Goal: Task Accomplishment & Management: Manage account settings

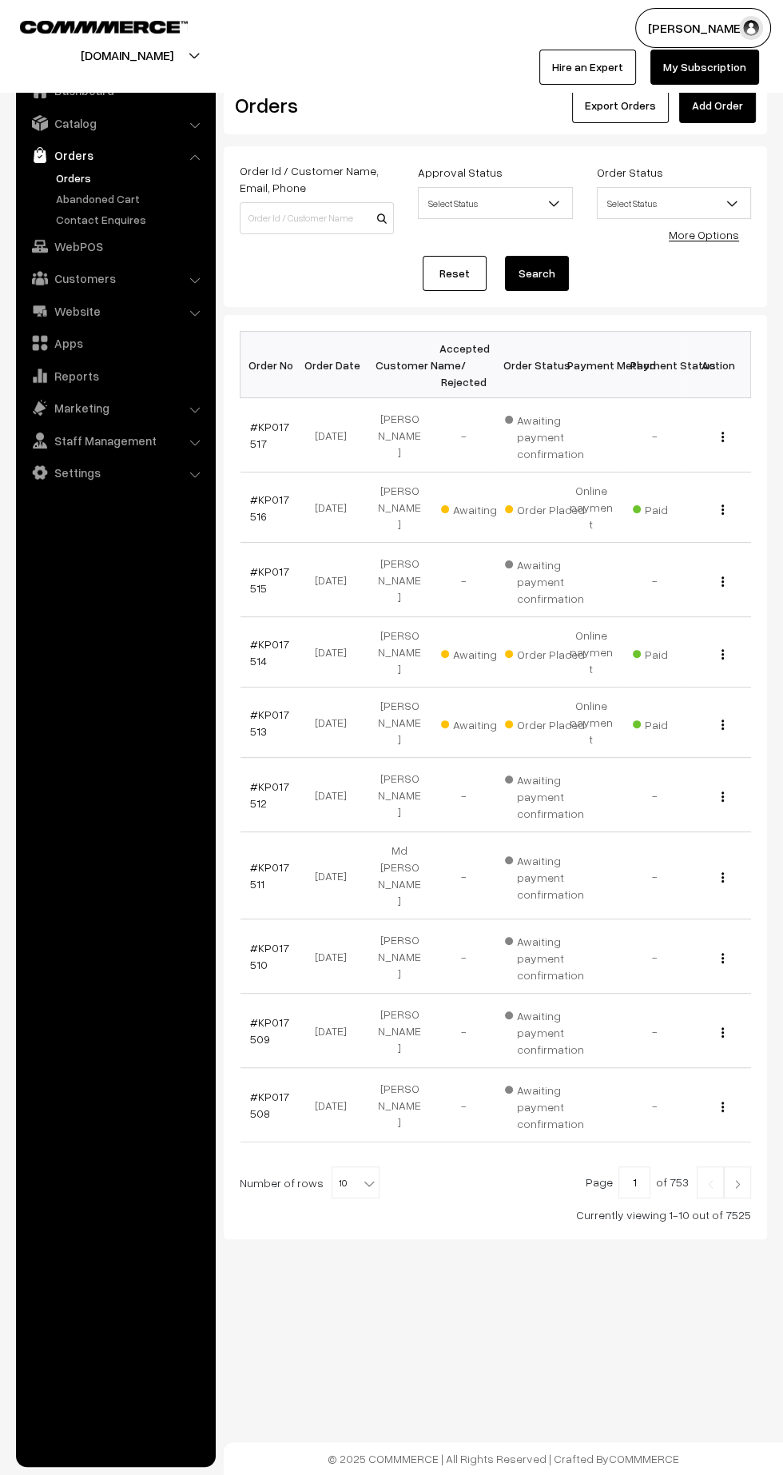
click at [269, 492] on link "#KP017516" at bounding box center [269, 507] width 39 height 30
click at [286, 637] on link "#KP017514" at bounding box center [269, 652] width 39 height 30
click at [277, 707] on link "#KP017513" at bounding box center [269, 722] width 39 height 30
click at [738, 1179] on img at bounding box center [738, 1184] width 14 height 10
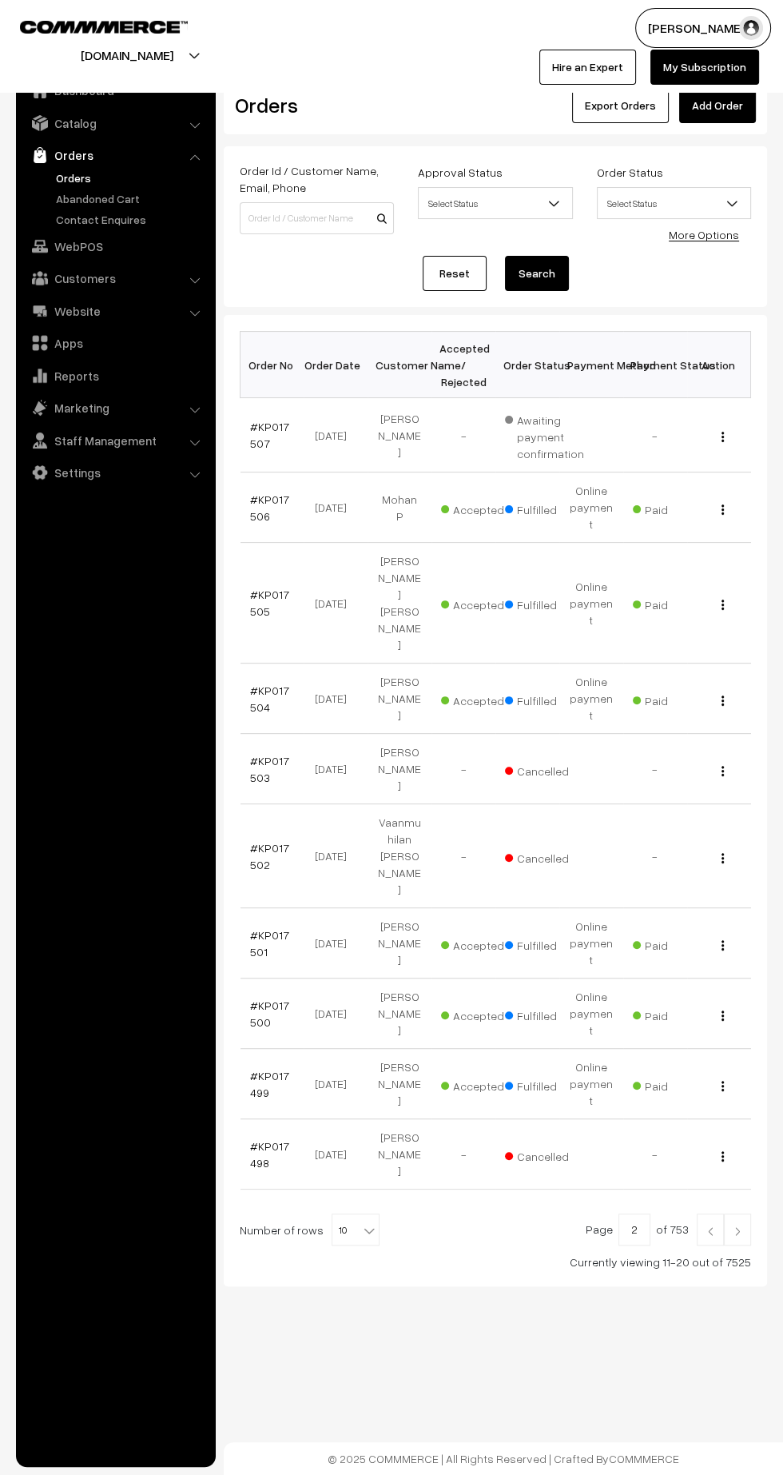
click at [710, 1226] on img at bounding box center [710, 1231] width 14 height 10
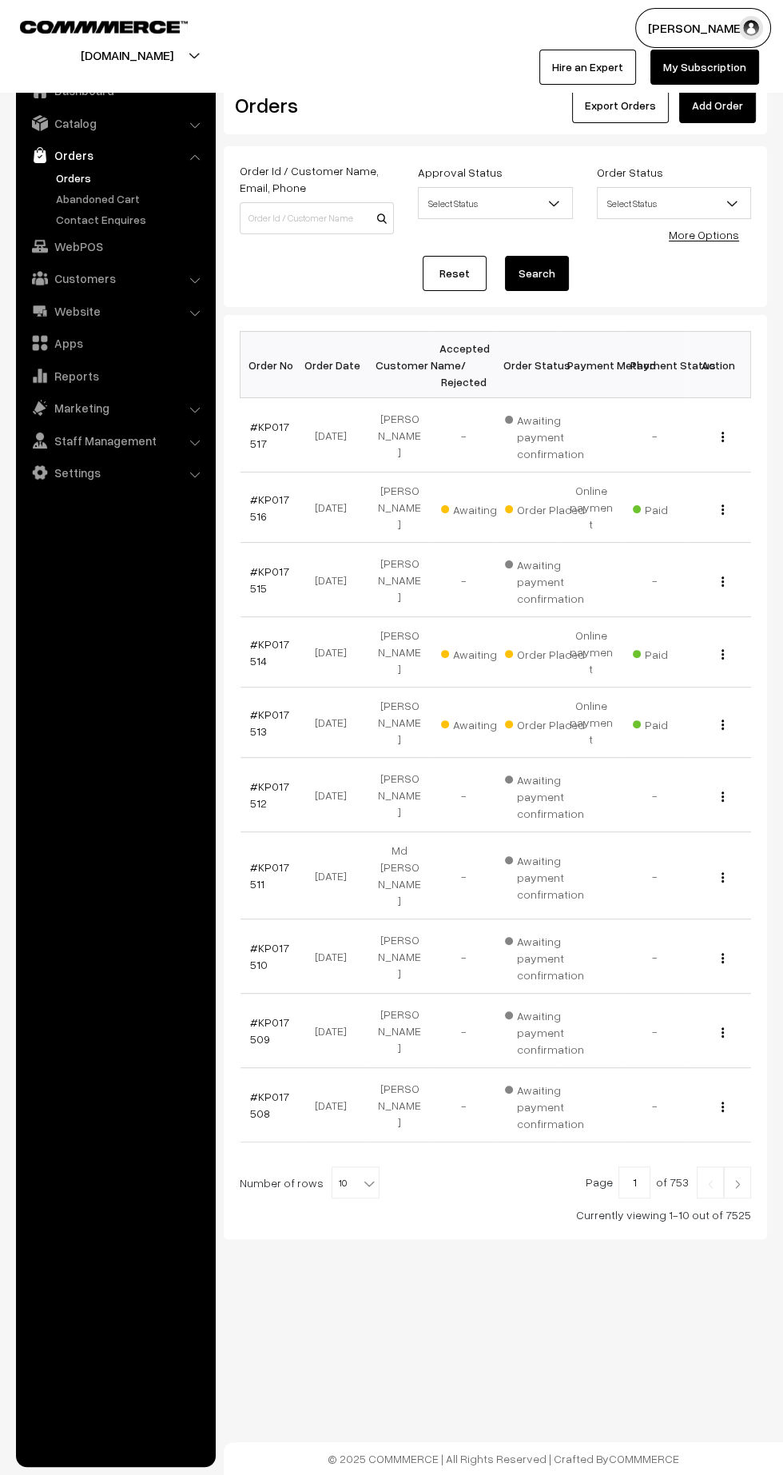
click at [252, 707] on link "#KP017513" at bounding box center [269, 722] width 39 height 30
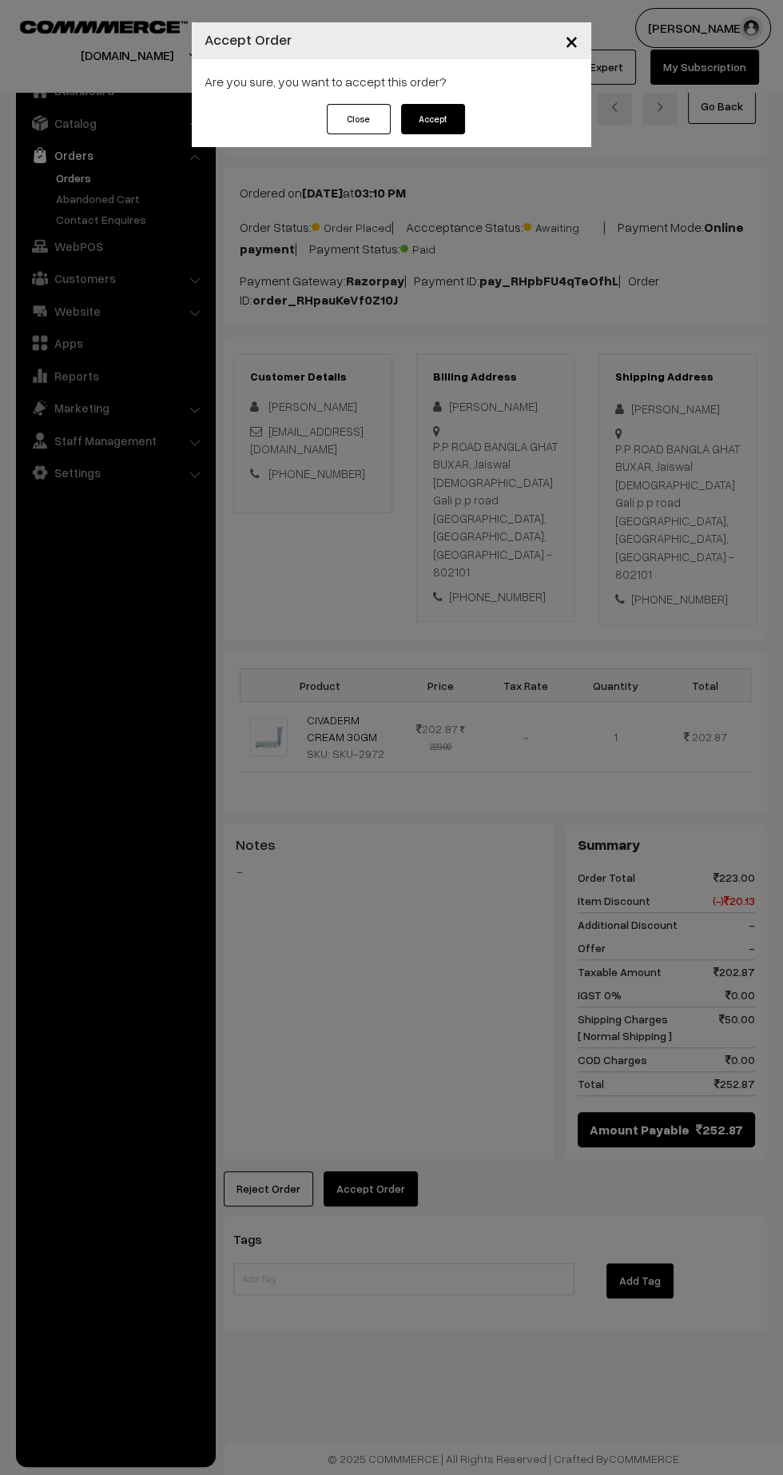
click at [431, 118] on button "Accept" at bounding box center [433, 119] width 64 height 30
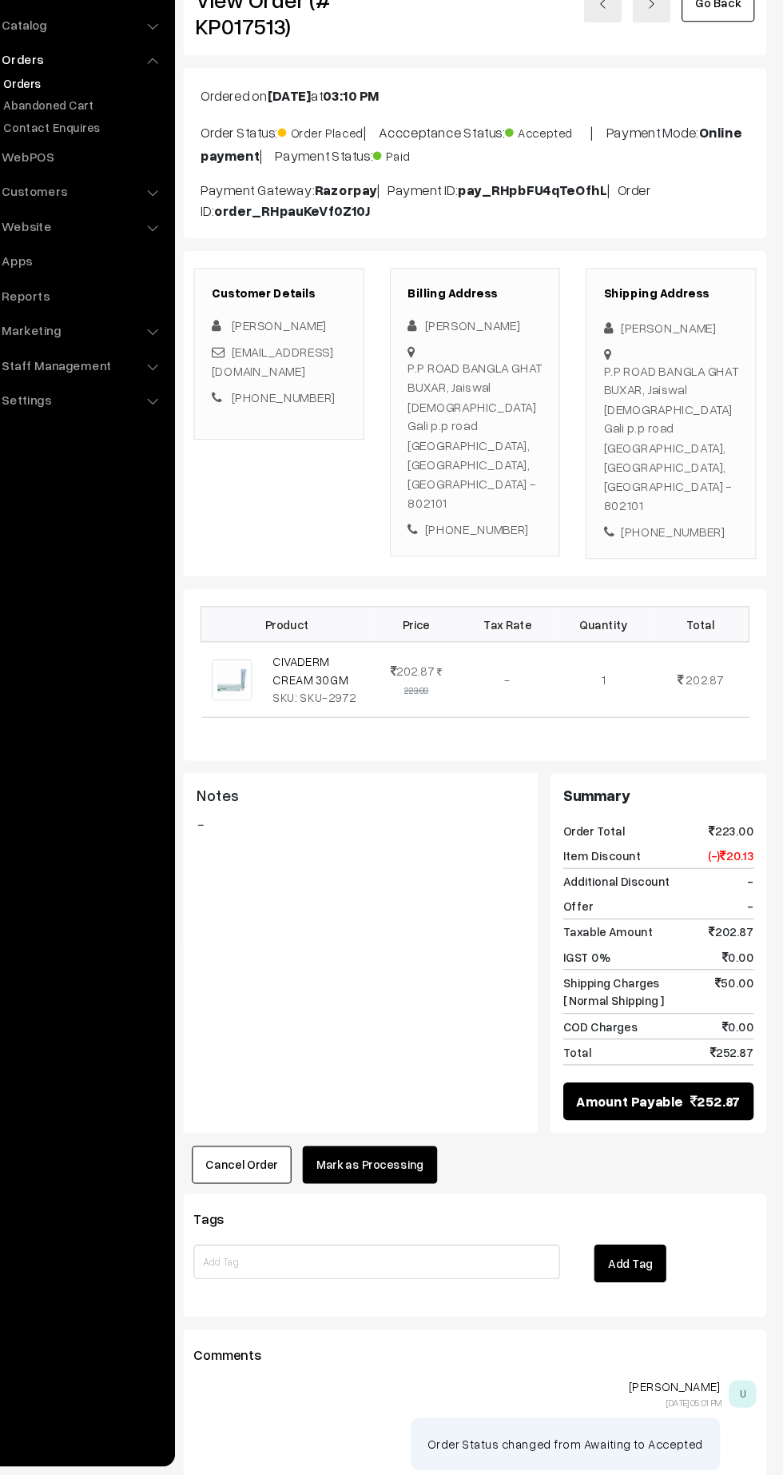
scroll to position [2, 0]
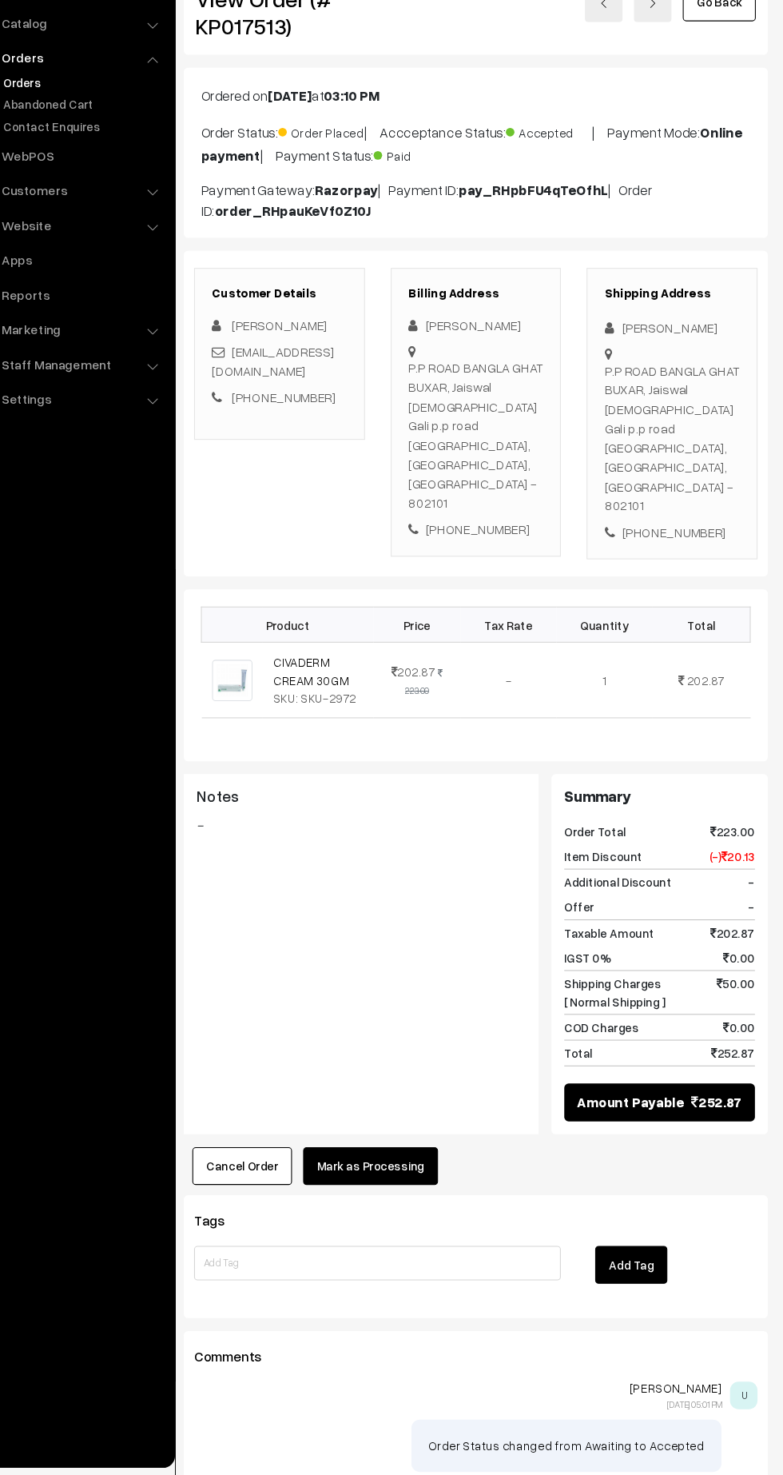
click at [397, 1169] on button "Mark as Processing" at bounding box center [398, 1186] width 126 height 35
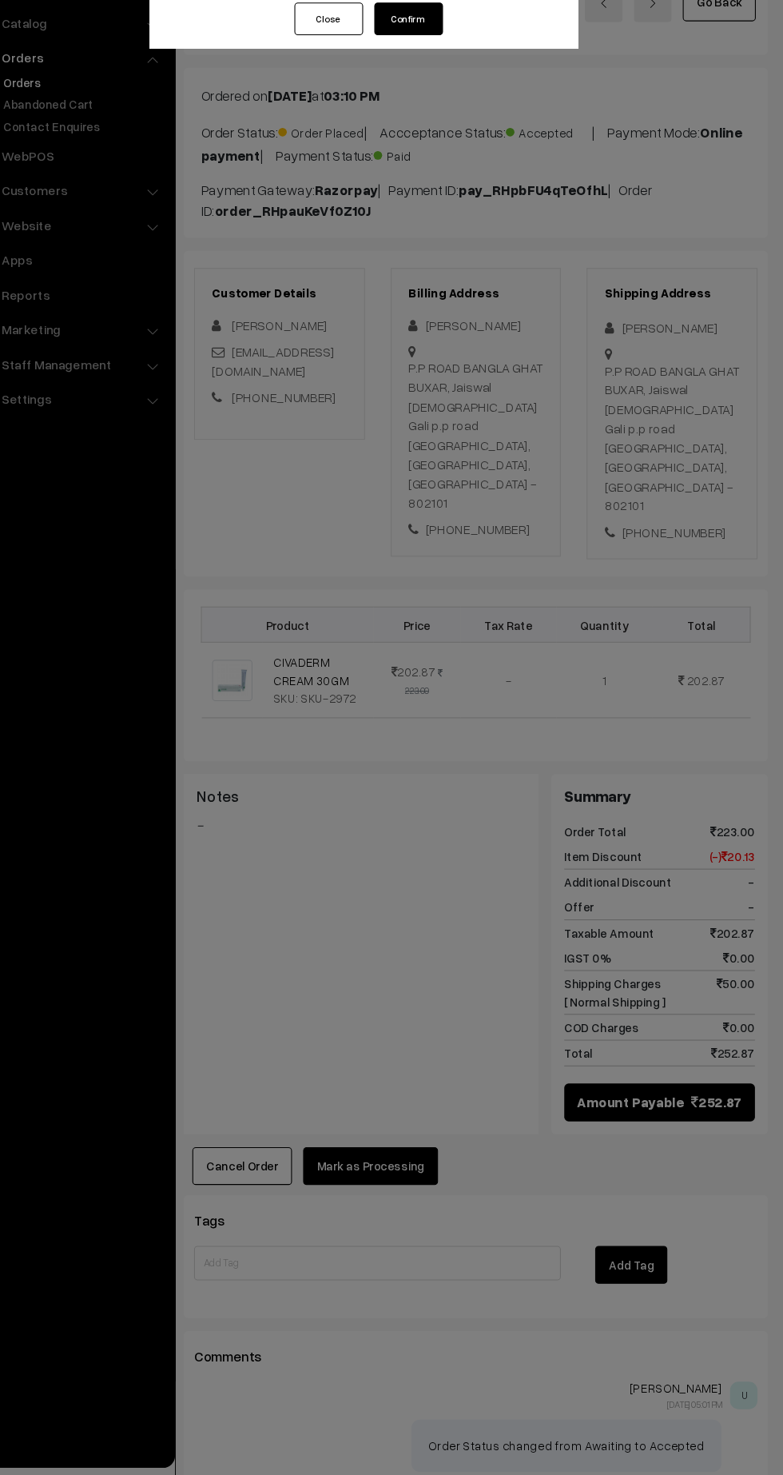
click at [432, 118] on button "Confirm" at bounding box center [433, 119] width 64 height 30
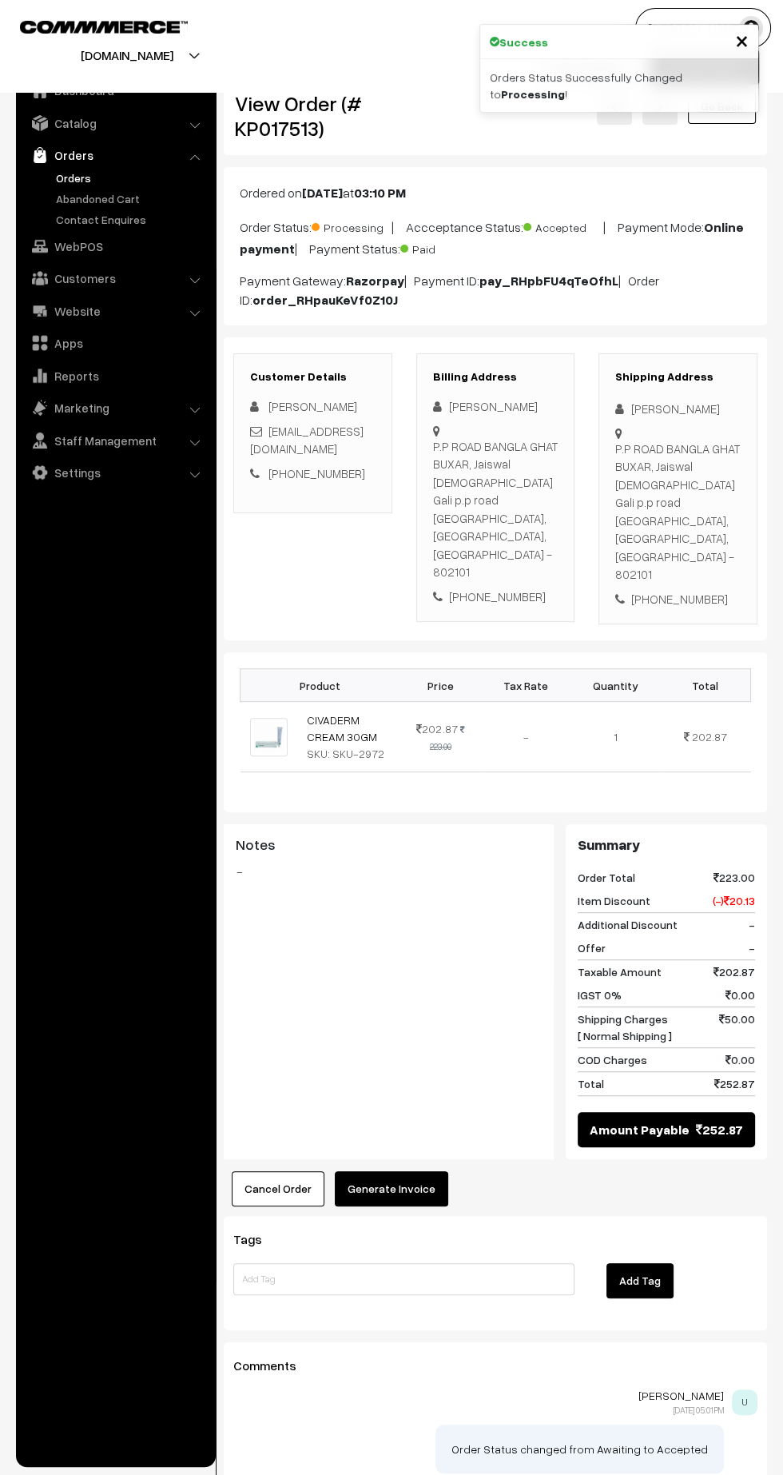
click at [408, 1171] on button "Generate Invoice" at bounding box center [392, 1188] width 114 height 35
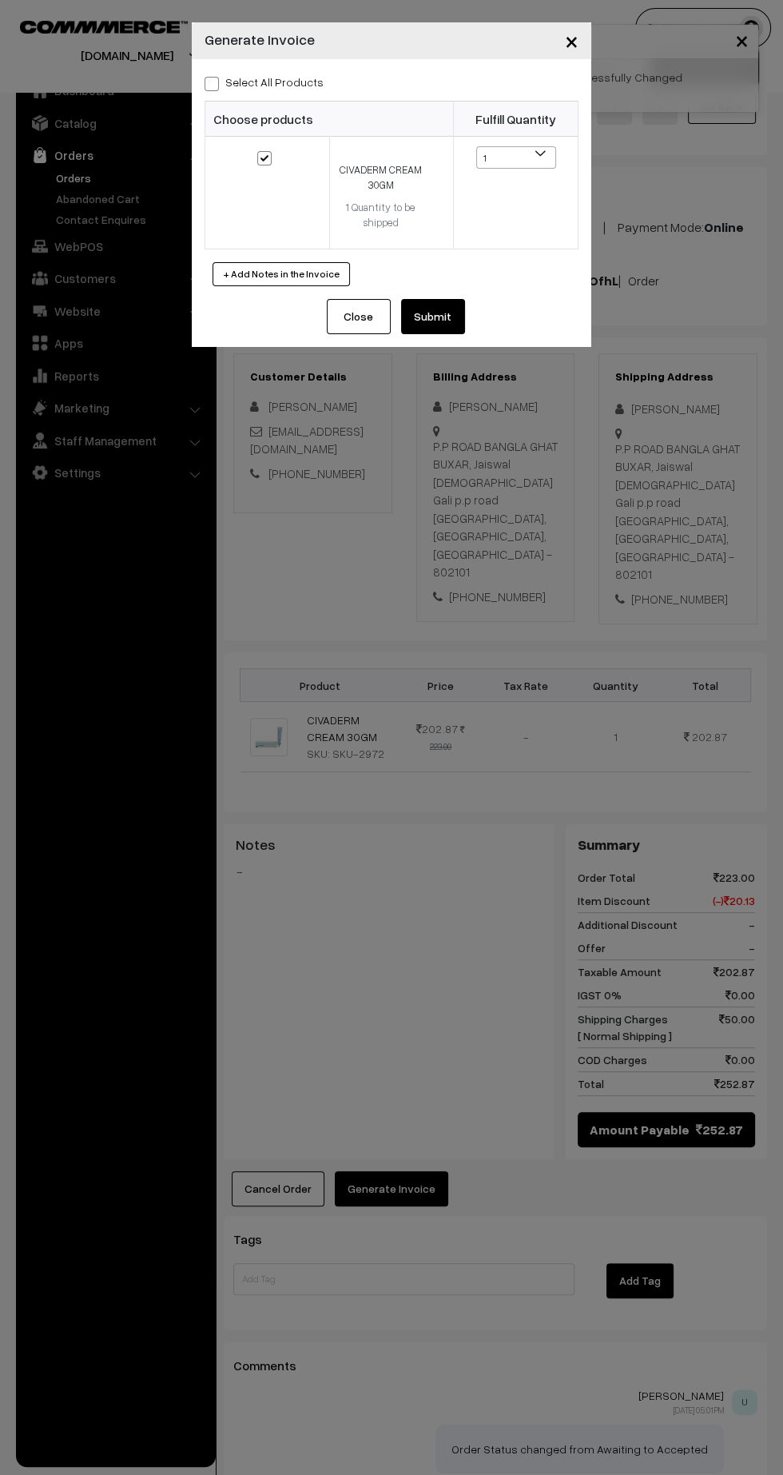
click at [461, 299] on button "Submit" at bounding box center [433, 316] width 64 height 35
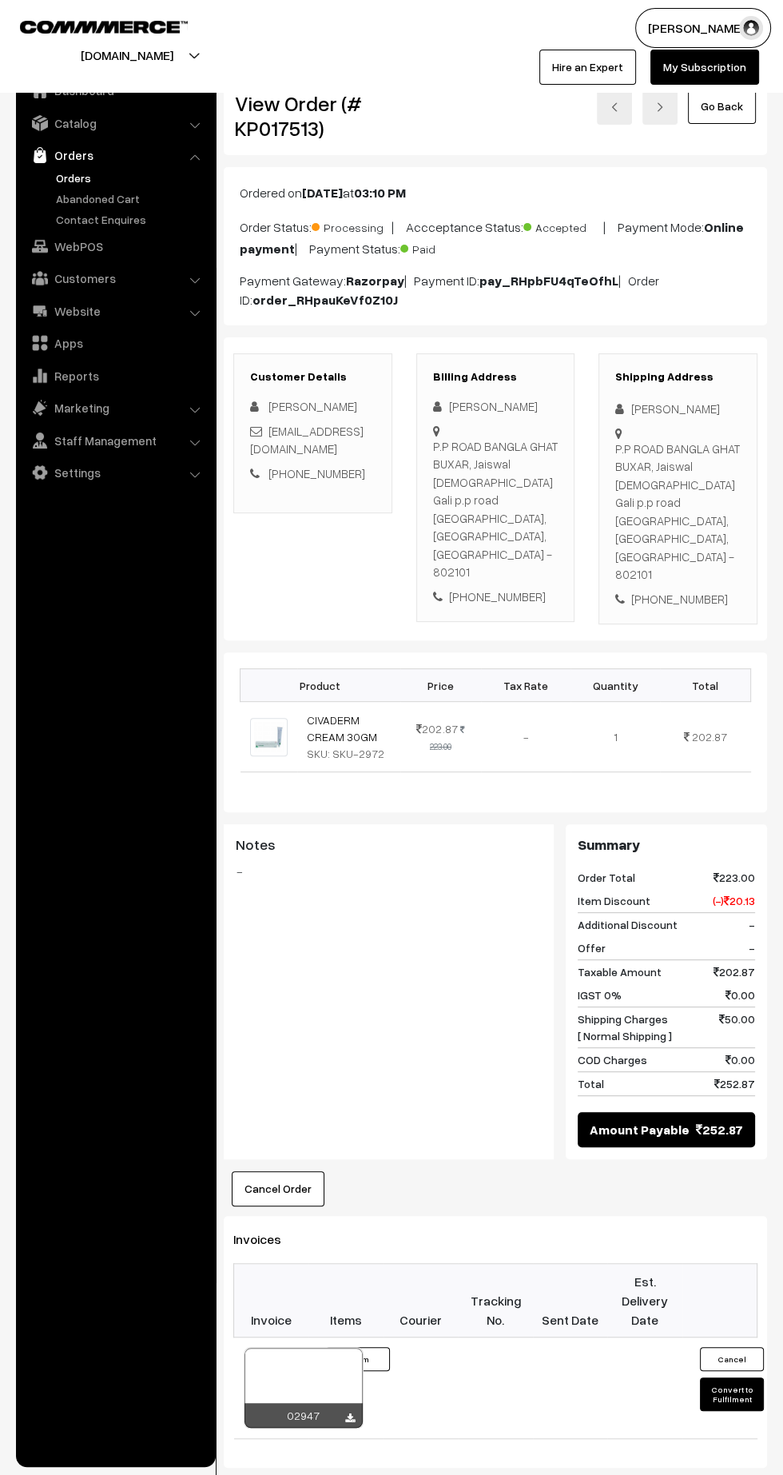
click at [349, 1413] on icon at bounding box center [350, 1418] width 10 height 10
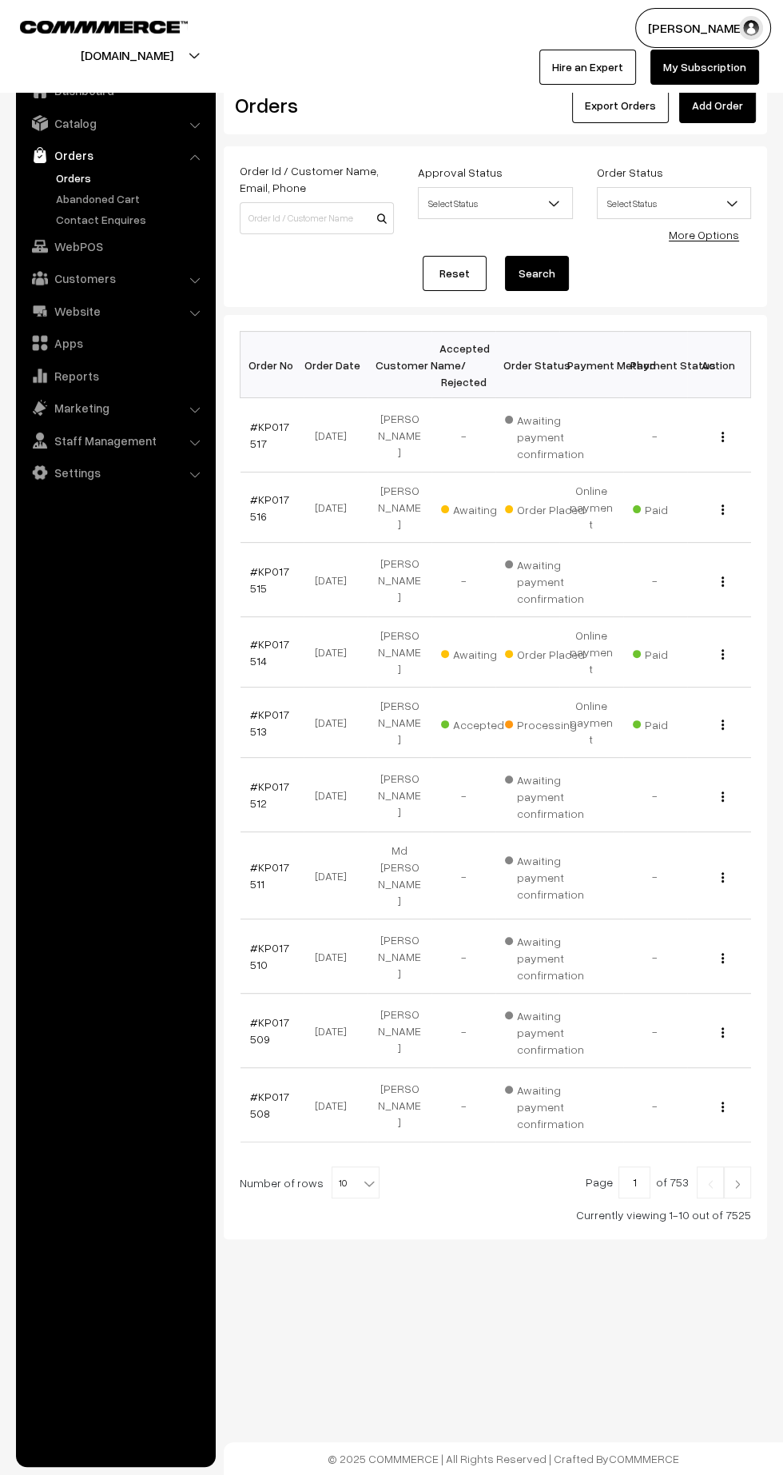
click at [268, 637] on link "#KP017514" at bounding box center [269, 652] width 39 height 30
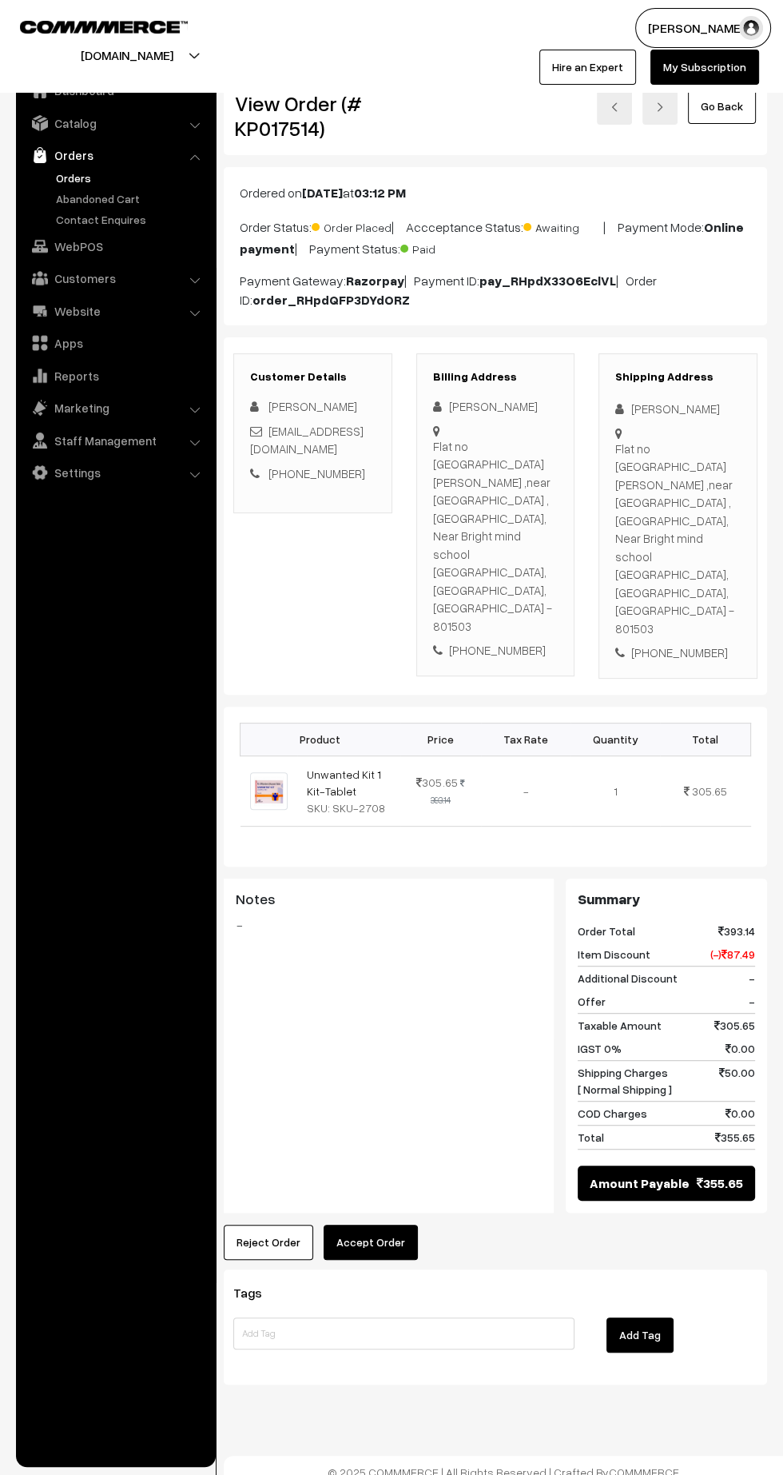
click at [380, 1225] on button "Accept Order" at bounding box center [371, 1242] width 94 height 35
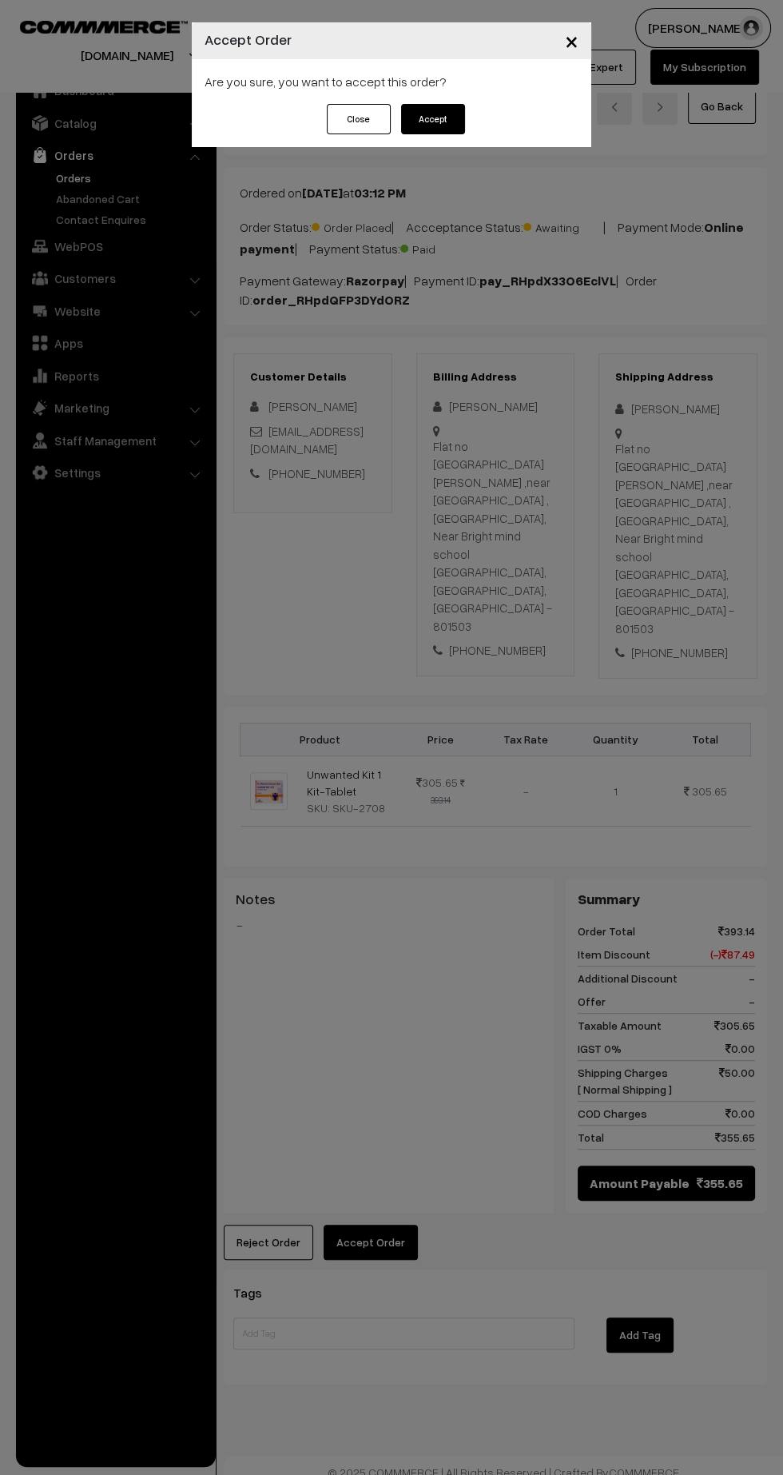
click at [456, 131] on button "Accept" at bounding box center [433, 119] width 64 height 30
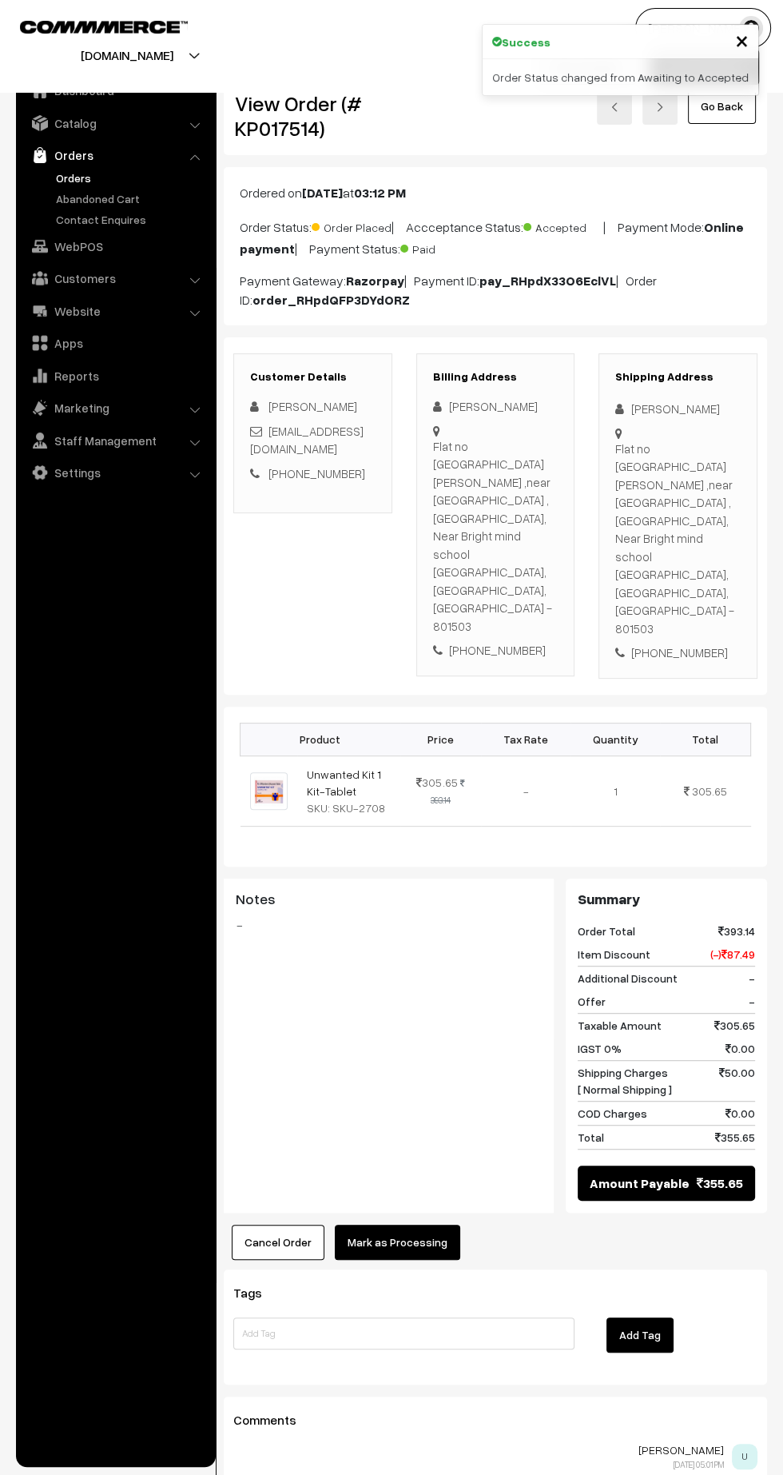
click at [444, 1225] on button "Mark as Processing" at bounding box center [398, 1242] width 126 height 35
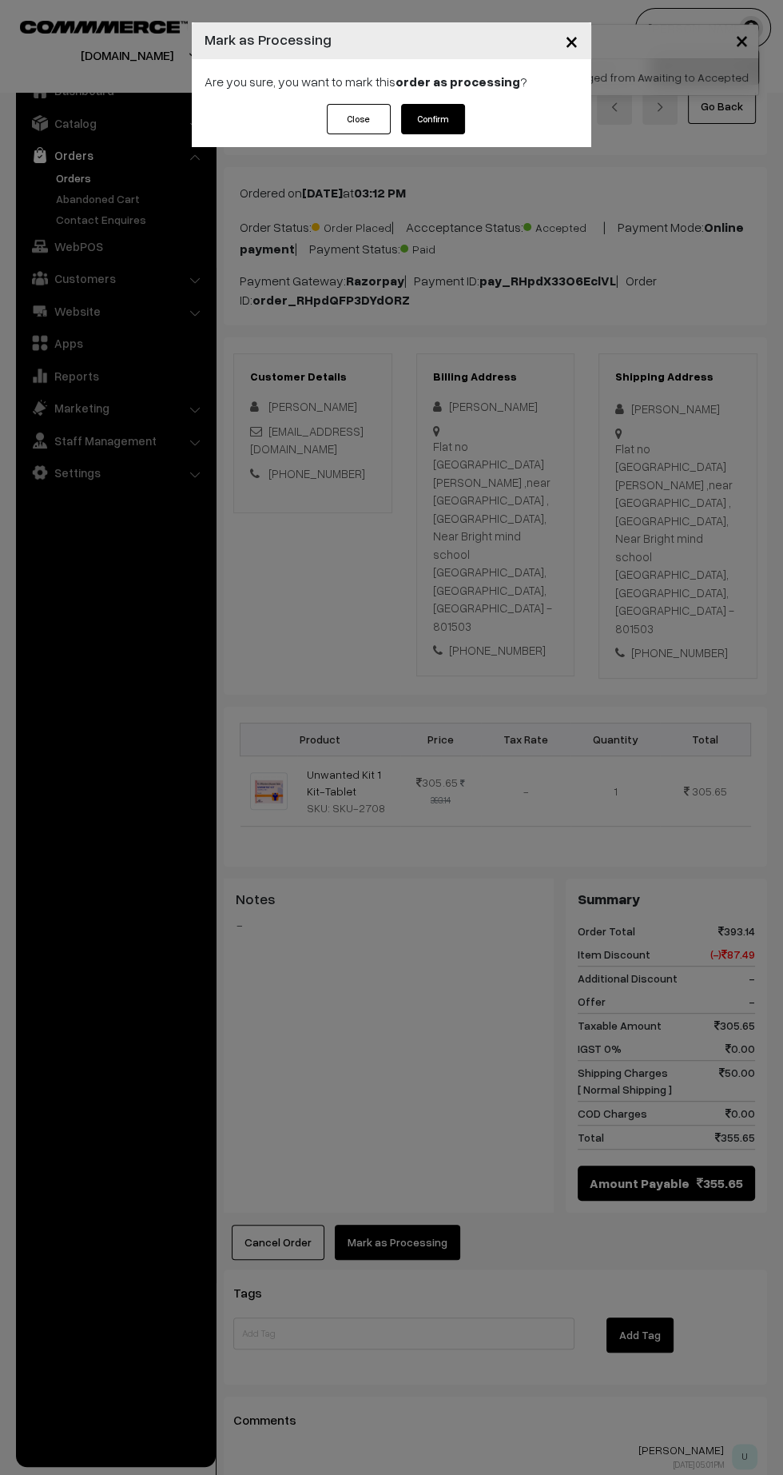
click at [428, 118] on button "Confirm" at bounding box center [433, 119] width 64 height 30
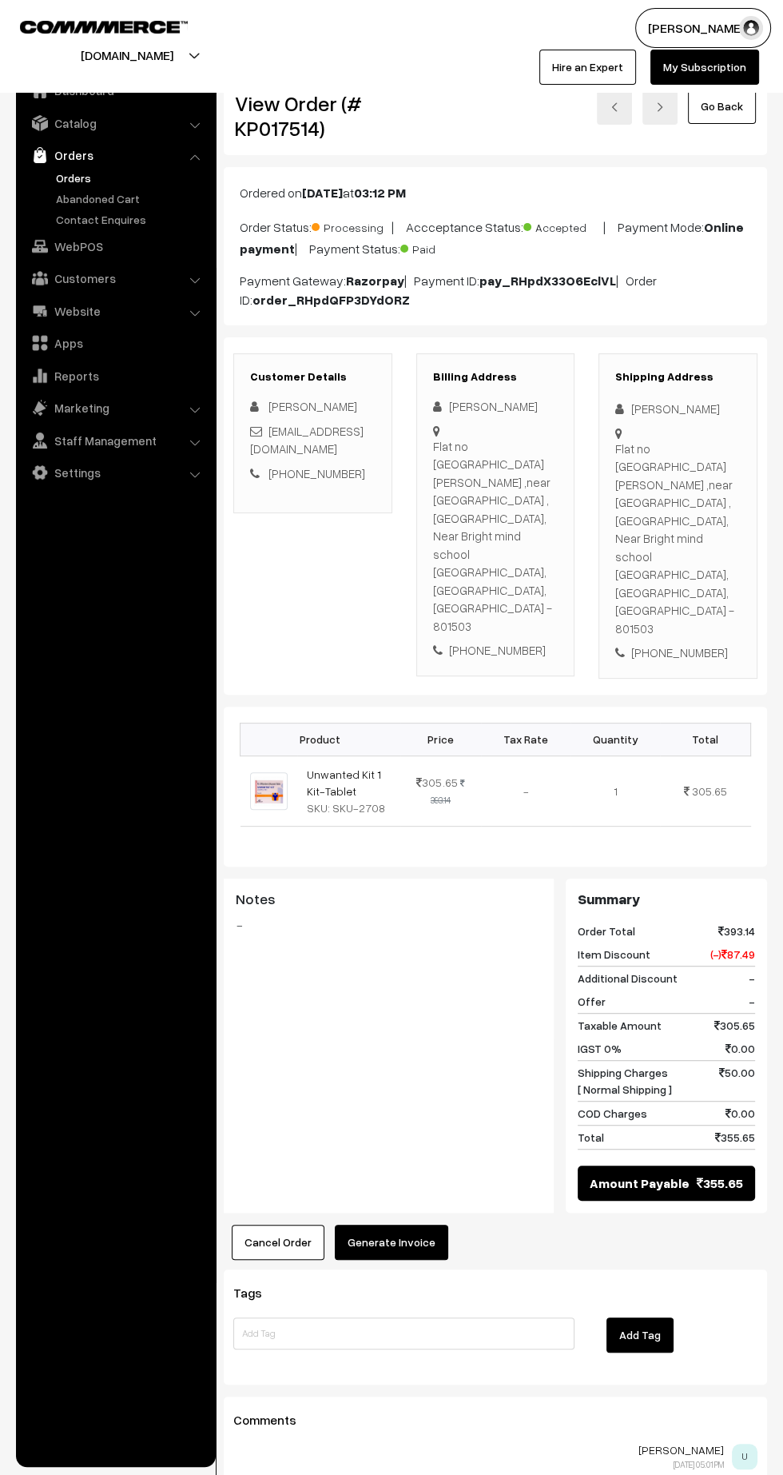
click at [422, 1225] on button "Generate Invoice" at bounding box center [392, 1242] width 114 height 35
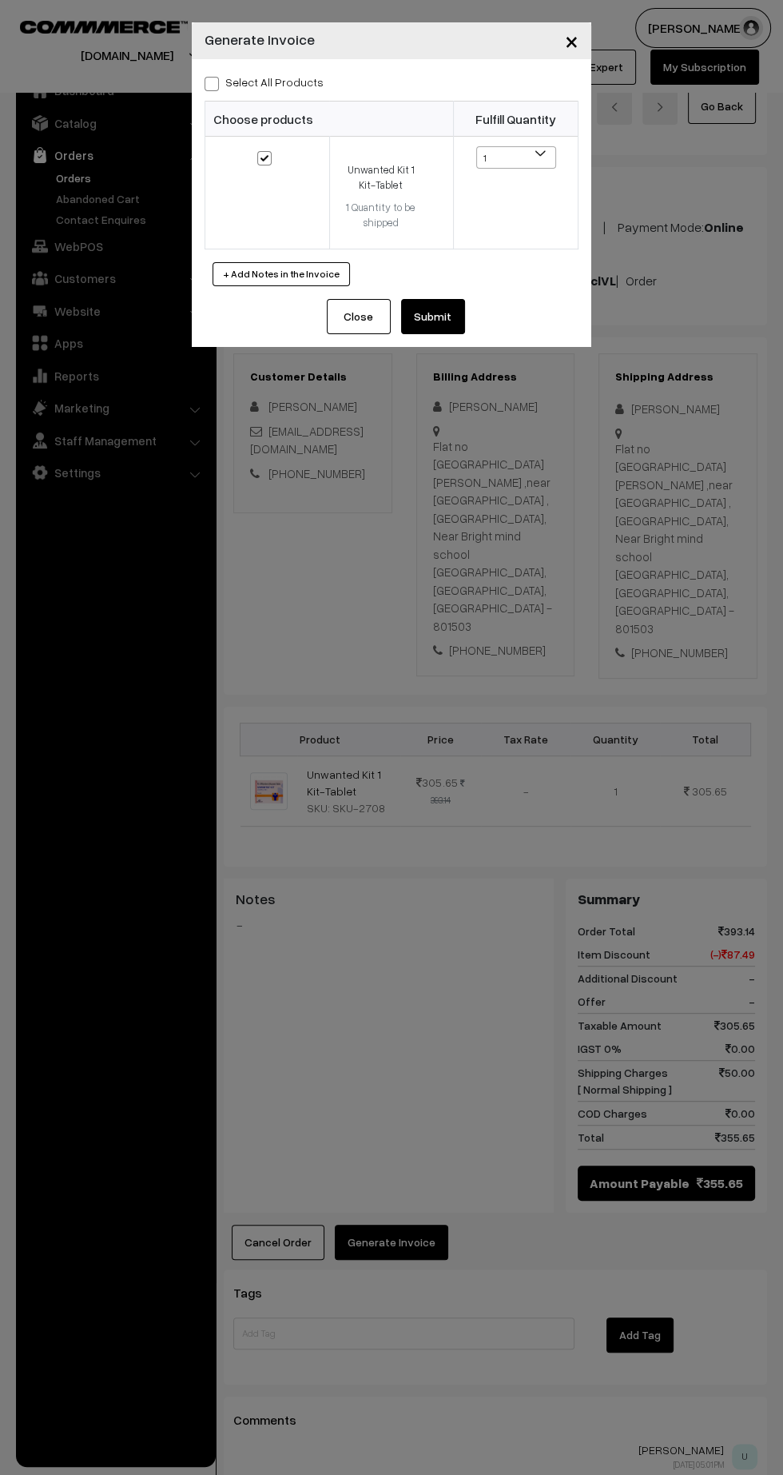
click at [452, 327] on button "Submit" at bounding box center [433, 316] width 64 height 35
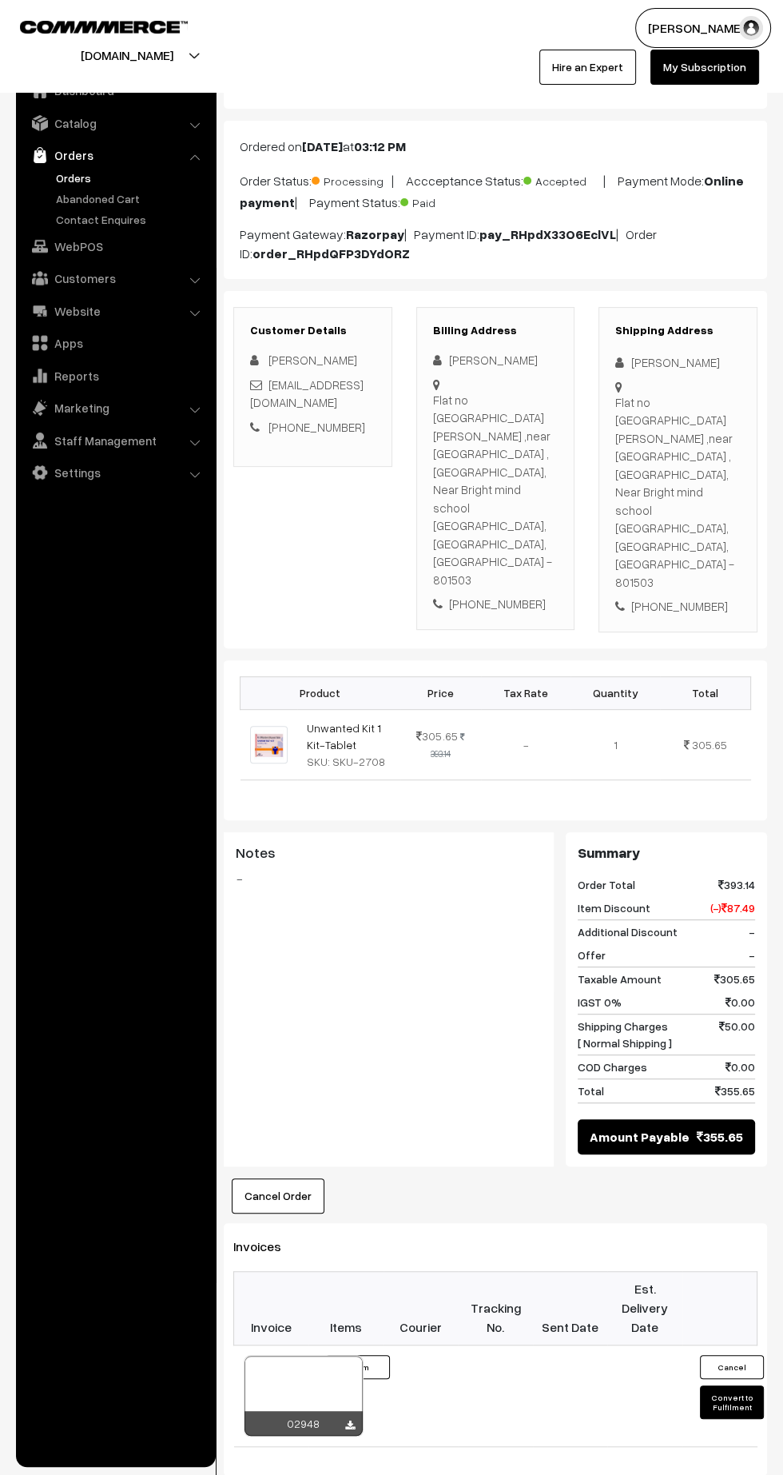
scroll to position [63, 0]
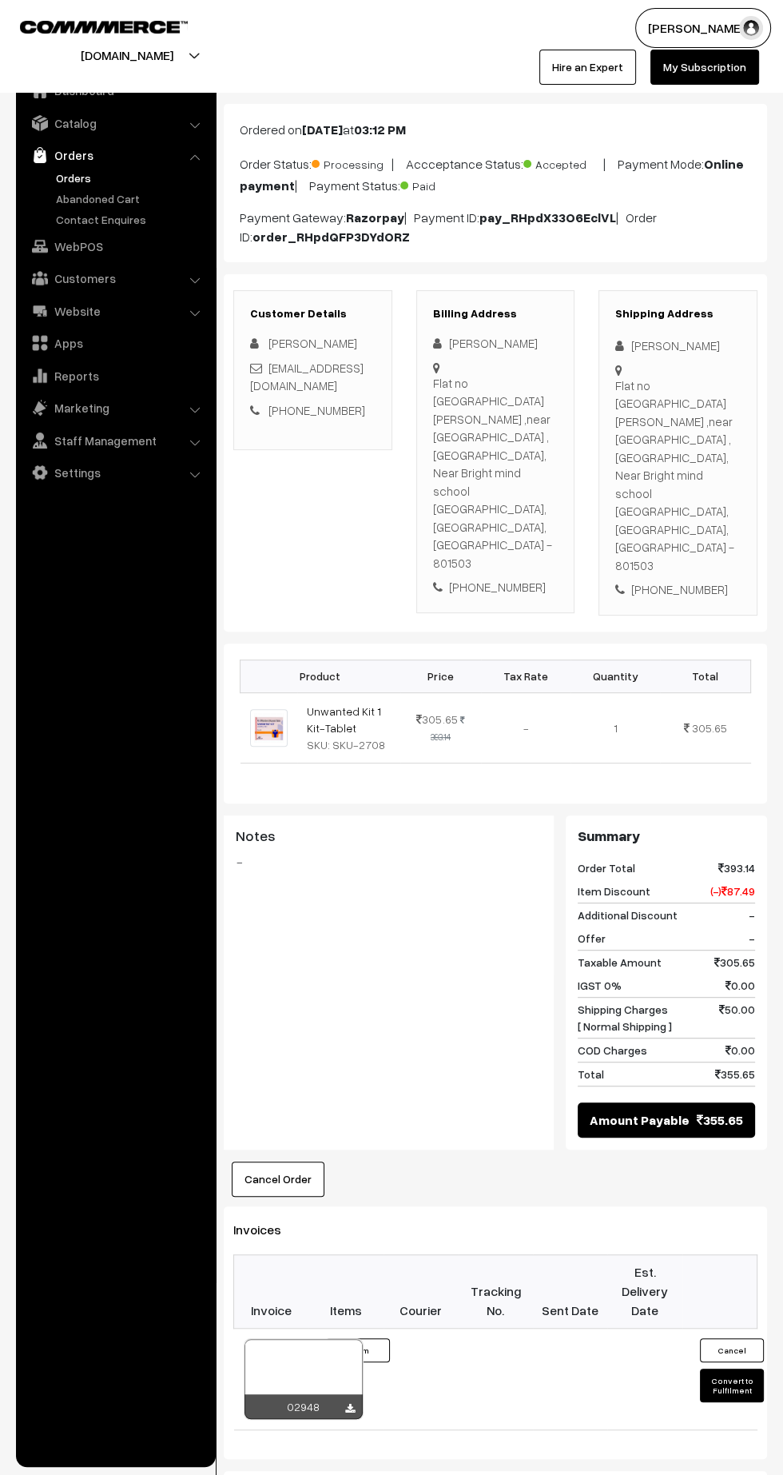
click at [345, 1404] on icon at bounding box center [350, 1409] width 10 height 10
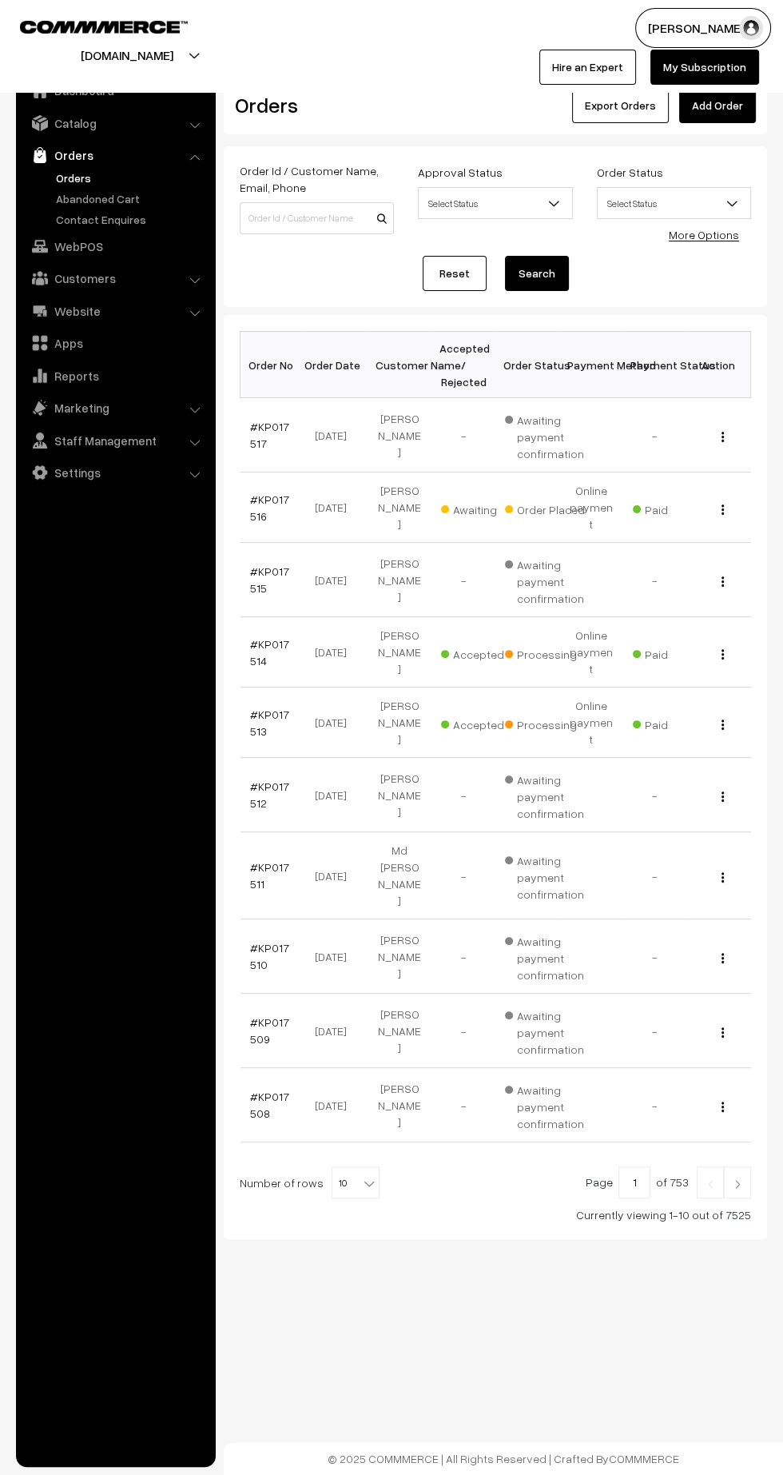
click at [252, 505] on link "#KP017516" at bounding box center [269, 507] width 39 height 30
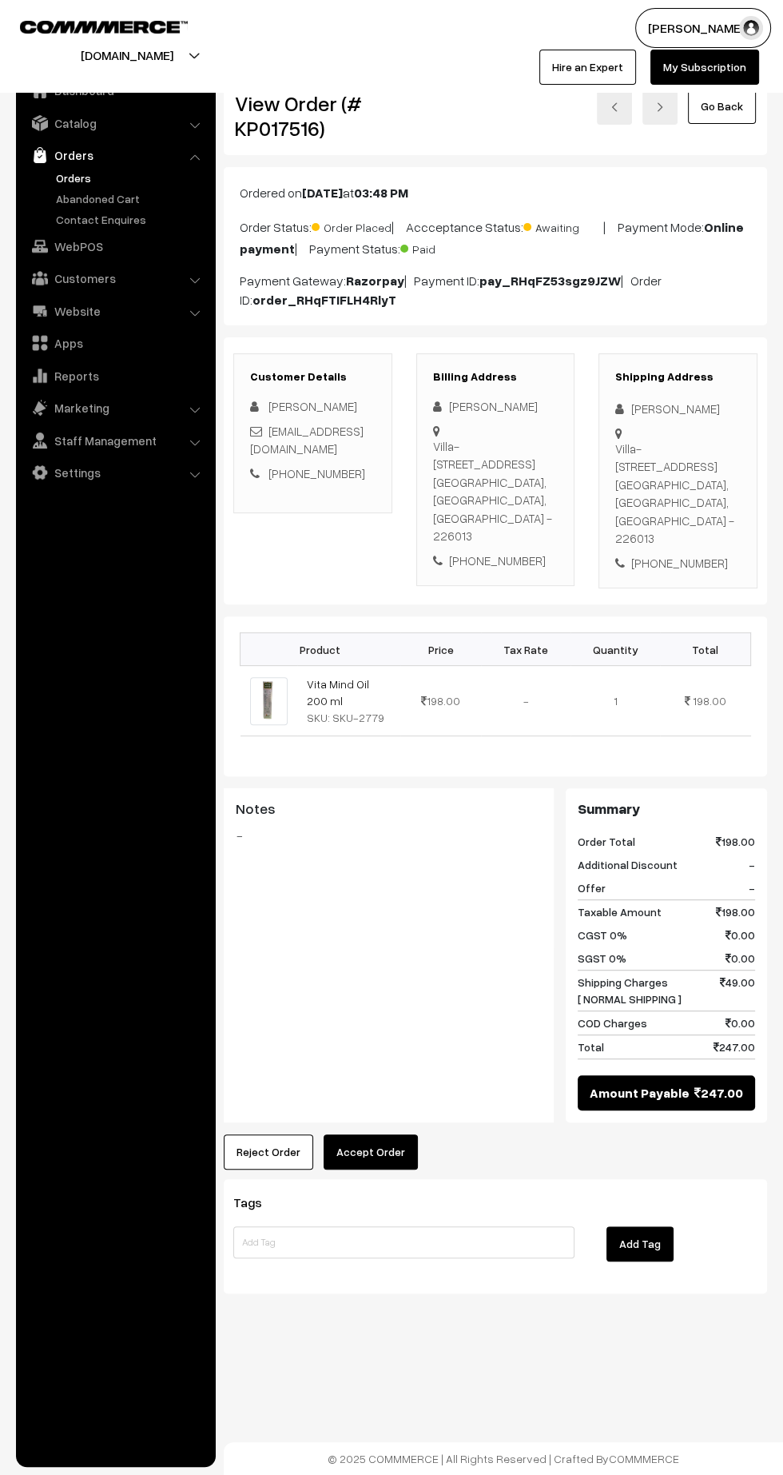
click at [381, 1134] on button "Accept Order" at bounding box center [371, 1151] width 94 height 35
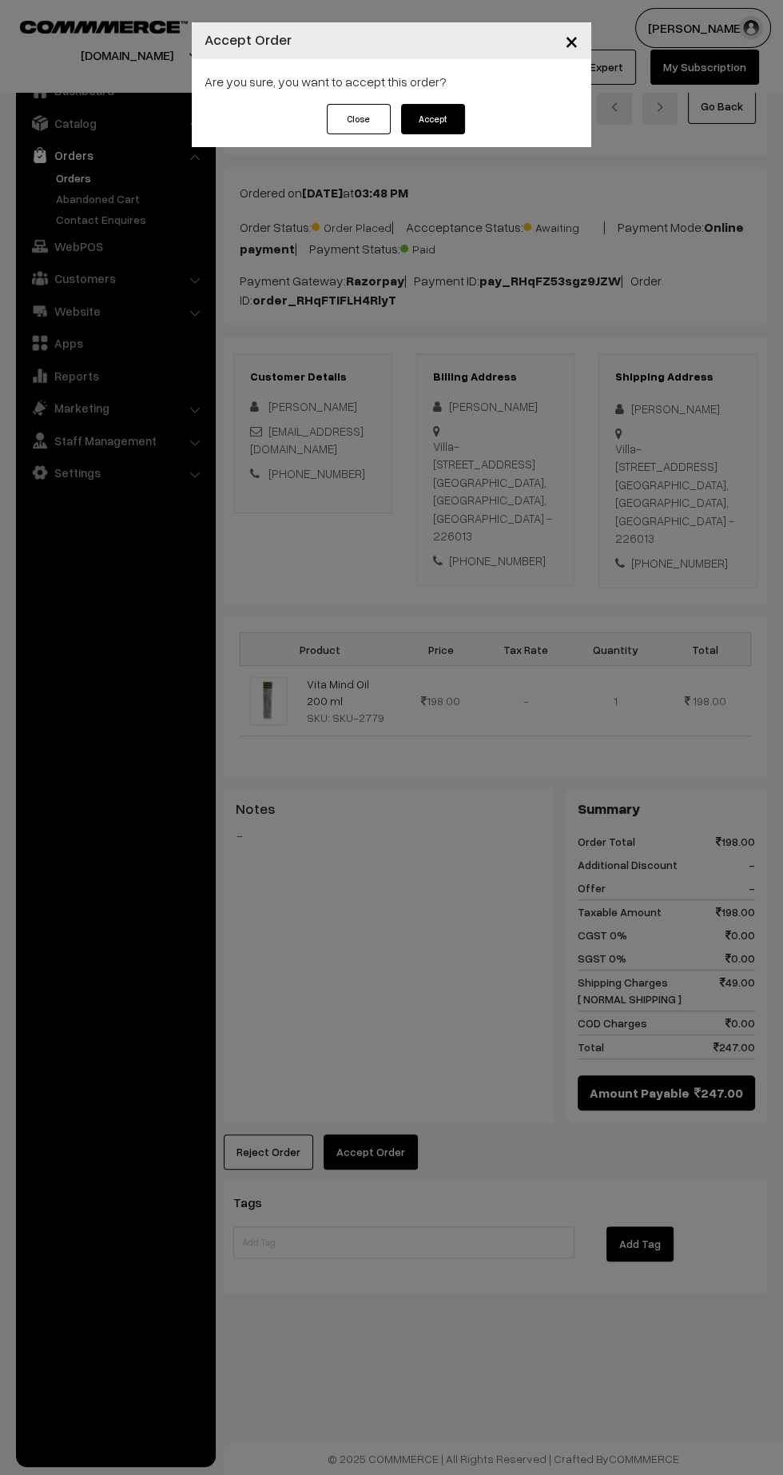
click at [417, 112] on button "Accept" at bounding box center [433, 119] width 64 height 30
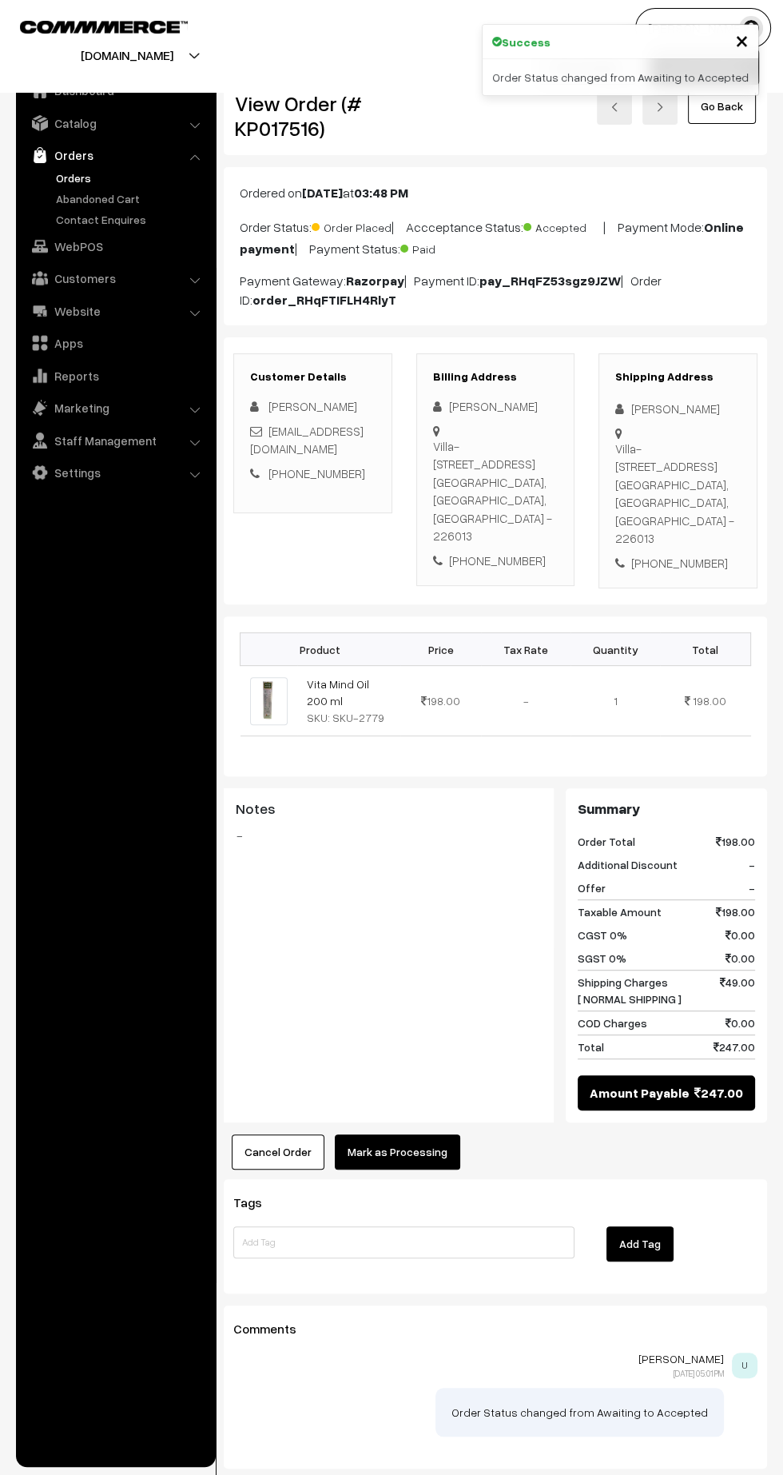
click at [413, 1134] on button "Mark as Processing" at bounding box center [398, 1151] width 126 height 35
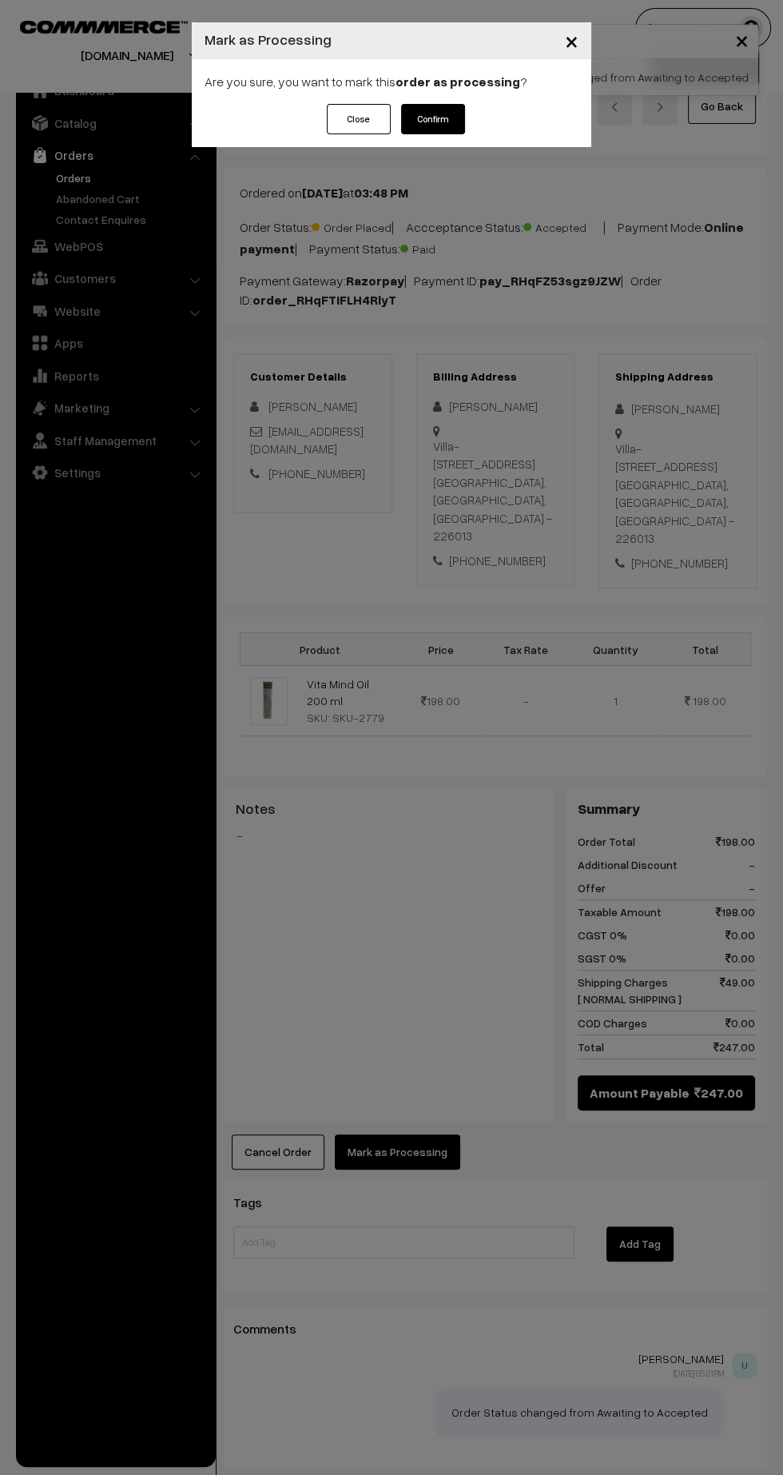
click at [452, 121] on button "Confirm" at bounding box center [433, 119] width 64 height 30
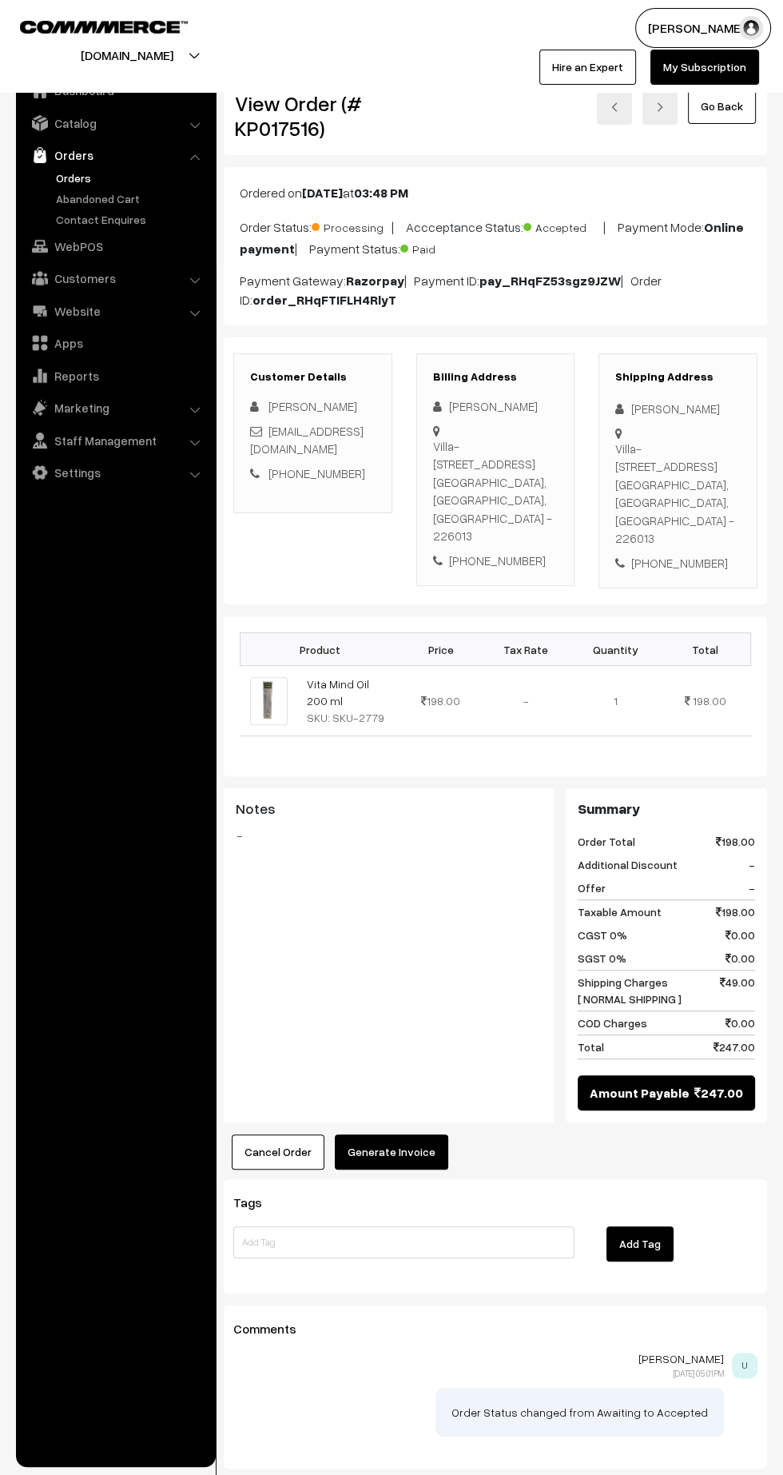
click at [412, 1134] on button "Generate Invoice" at bounding box center [392, 1151] width 114 height 35
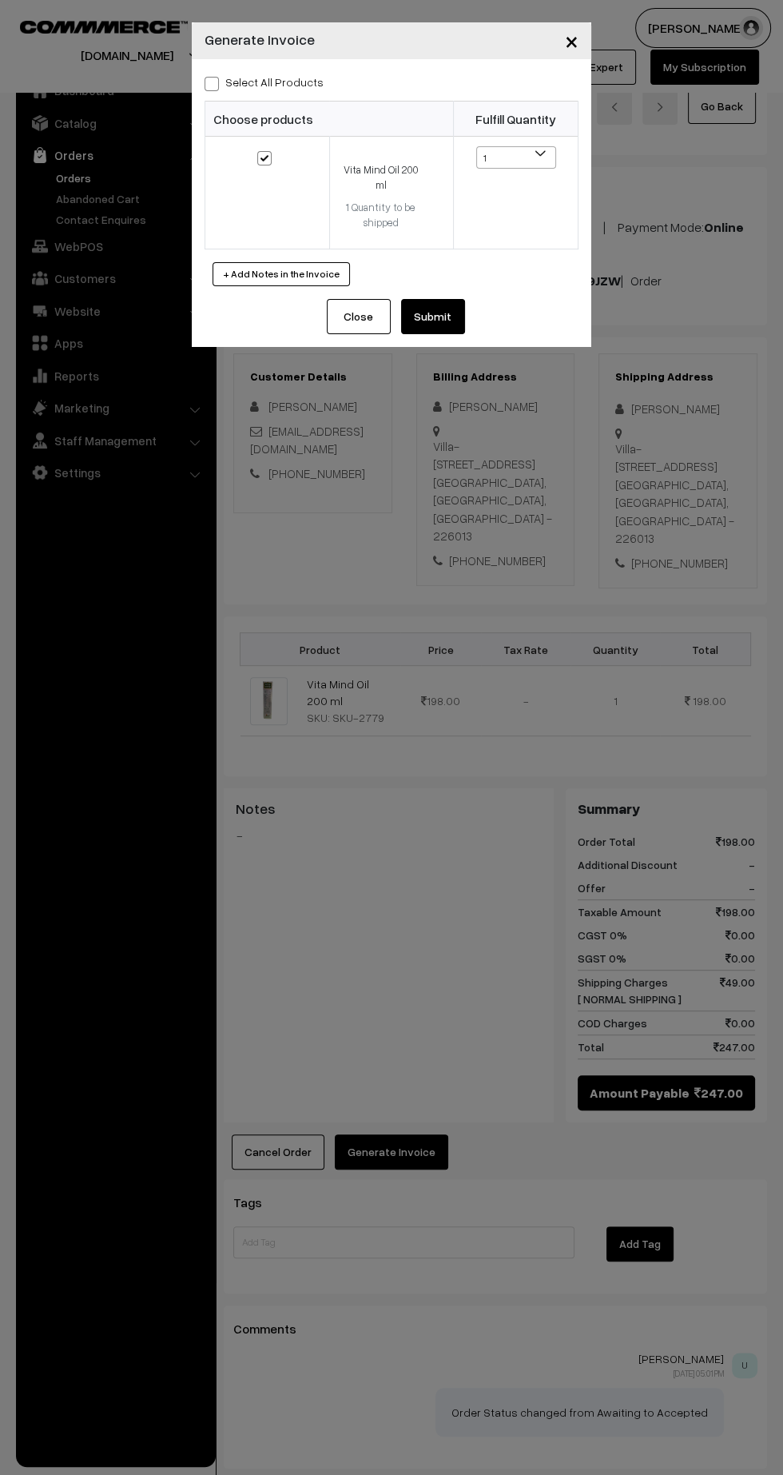
click at [438, 300] on button "Submit" at bounding box center [433, 316] width 64 height 35
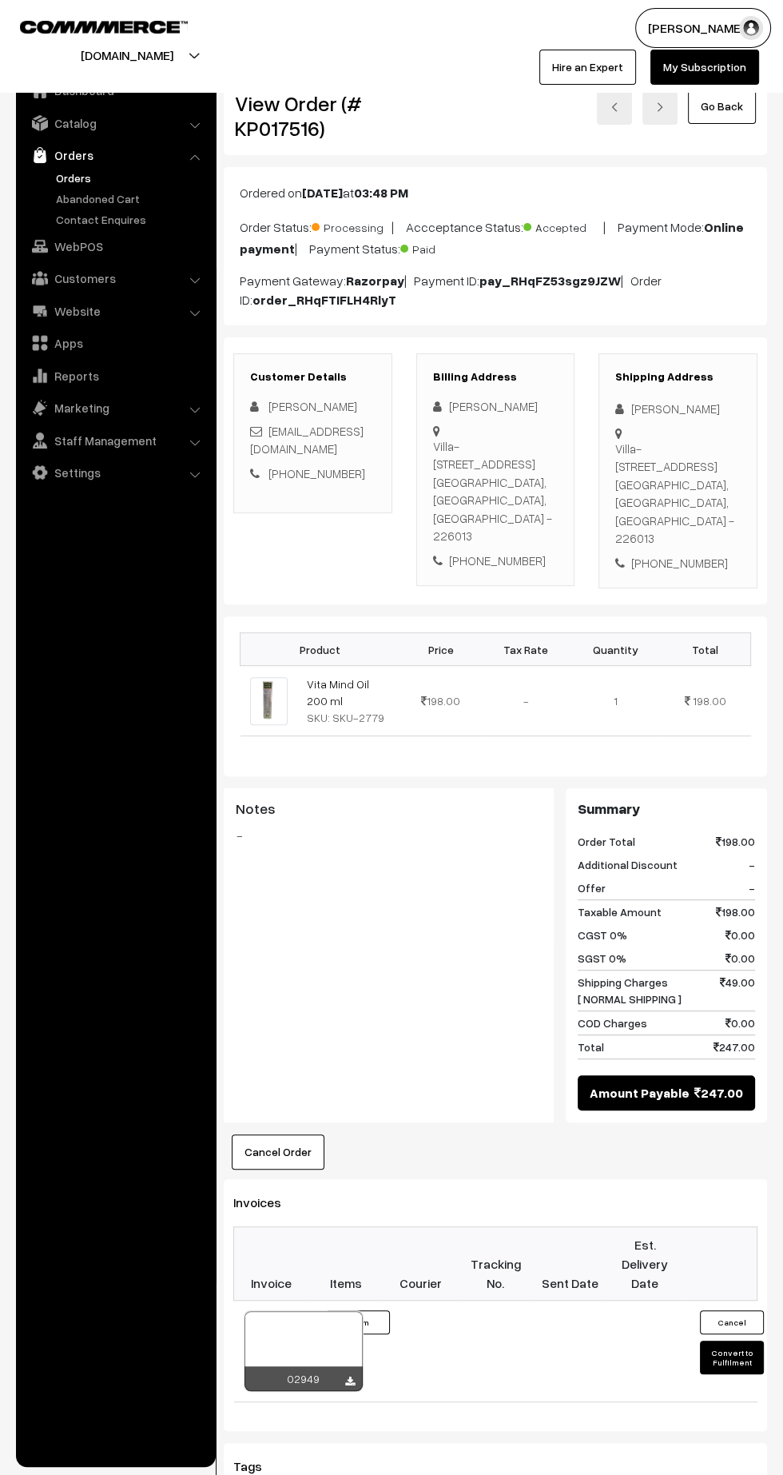
click at [349, 1377] on icon at bounding box center [350, 1382] width 10 height 10
